Goal: Navigation & Orientation: Understand site structure

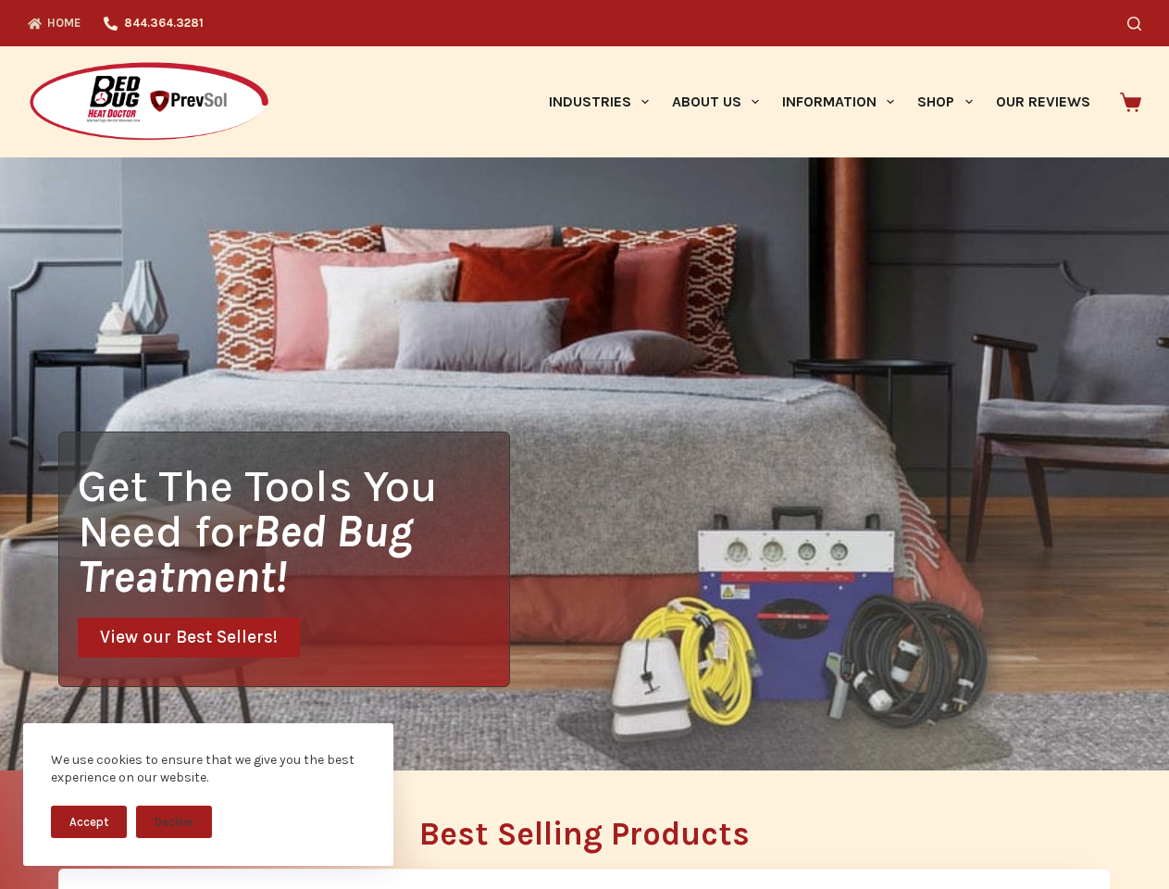
click at [584, 444] on div "Get The Tools You Need for Bed Bug Treatment! View our Best Sellers!" at bounding box center [584, 463] width 1169 height 613
click at [89, 821] on button "Accept" at bounding box center [89, 821] width 76 height 32
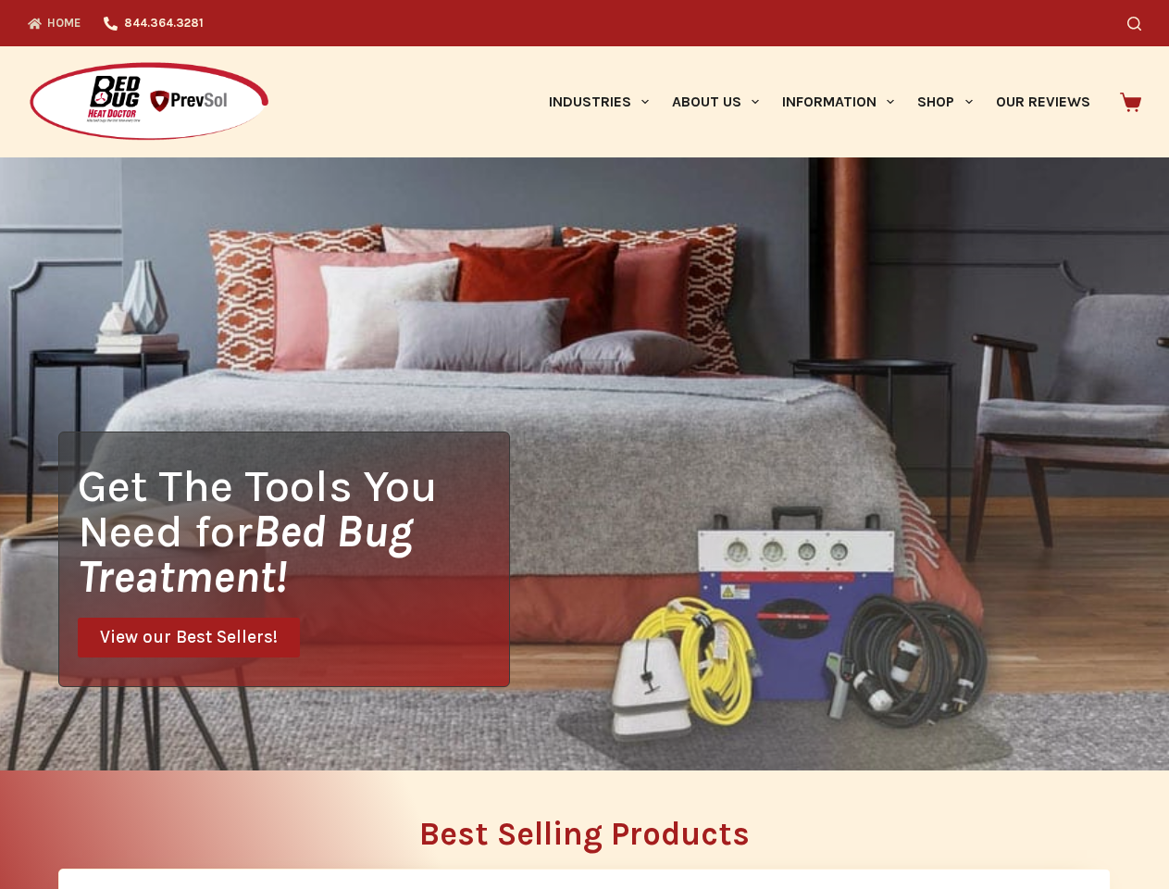
click at [174, 821] on h2 "Best Selling Products" at bounding box center [584, 833] width 1052 height 32
click at [1141, 23] on icon "Search" at bounding box center [1134, 24] width 14 height 14
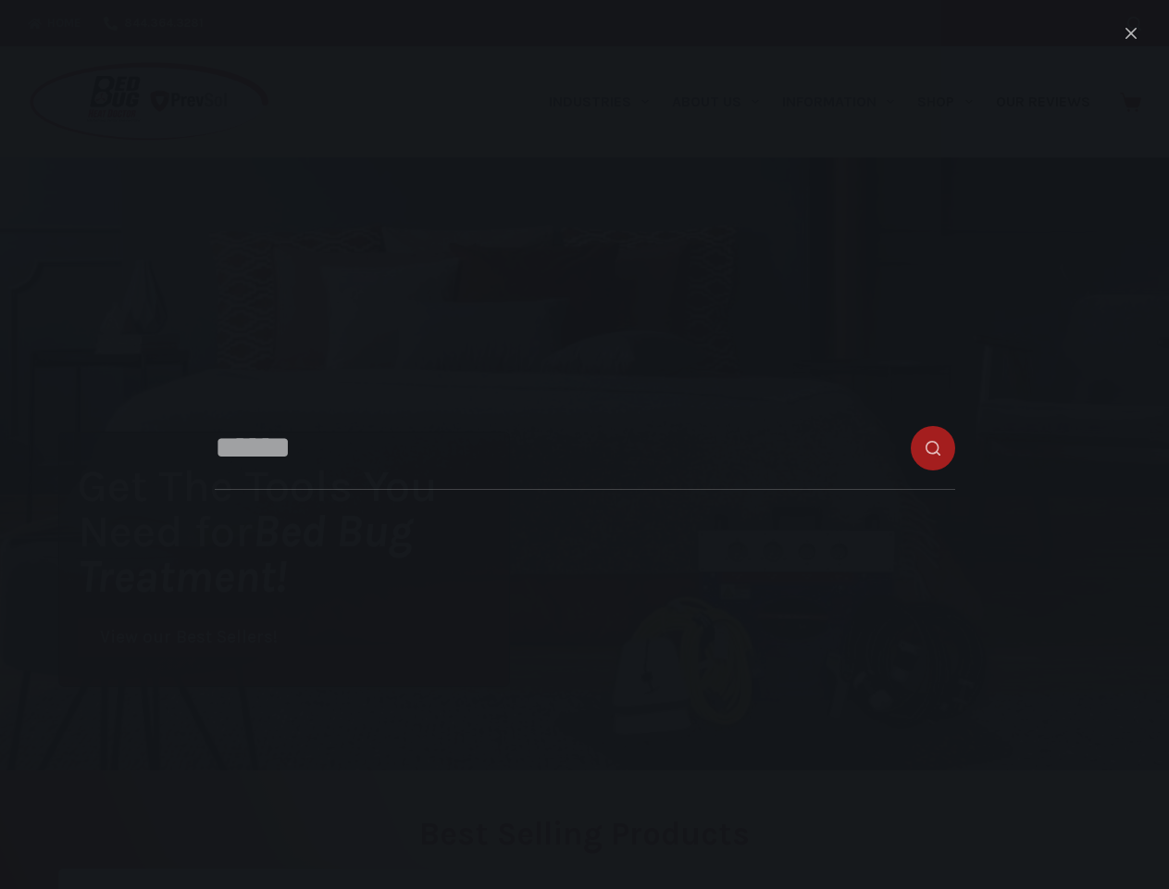
click at [605, 102] on link "Industries" at bounding box center [598, 101] width 123 height 111
click at [723, 102] on link "About Us" at bounding box center [715, 101] width 110 height 111
click at [846, 102] on link "Information" at bounding box center [838, 101] width 135 height 111
click at [952, 102] on link "Shop" at bounding box center [945, 101] width 78 height 111
